Goal: Transaction & Acquisition: Purchase product/service

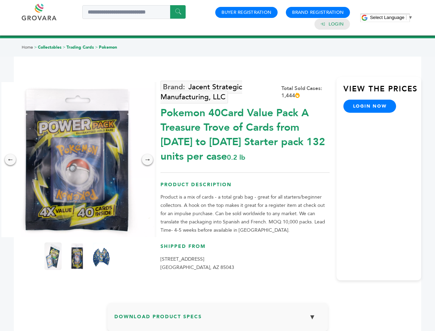
click at [392, 17] on span "Select Language" at bounding box center [387, 17] width 34 height 5
click at [77, 160] on img at bounding box center [77, 159] width 155 height 155
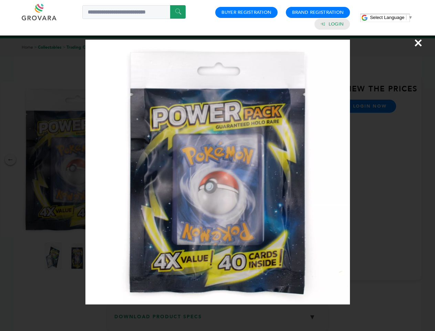
click at [10, 160] on div "×" at bounding box center [217, 165] width 435 height 331
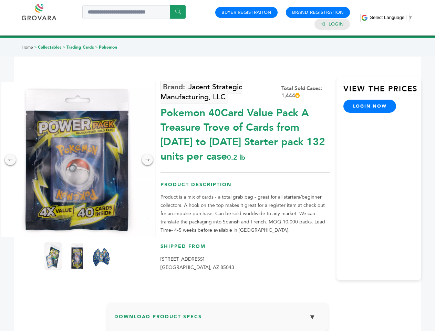
click at [148, 160] on div "→" at bounding box center [147, 159] width 11 height 11
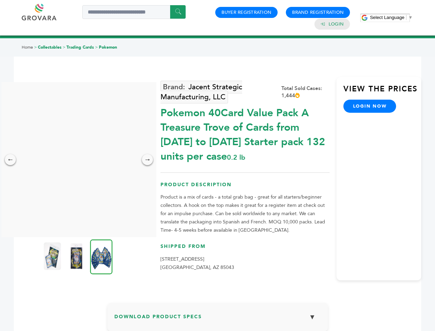
click at [53, 256] on img at bounding box center [52, 256] width 17 height 28
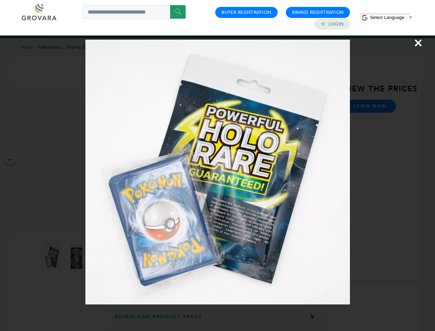
click at [77, 256] on div "×" at bounding box center [217, 165] width 435 height 331
